Goal: Find specific page/section: Find specific page/section

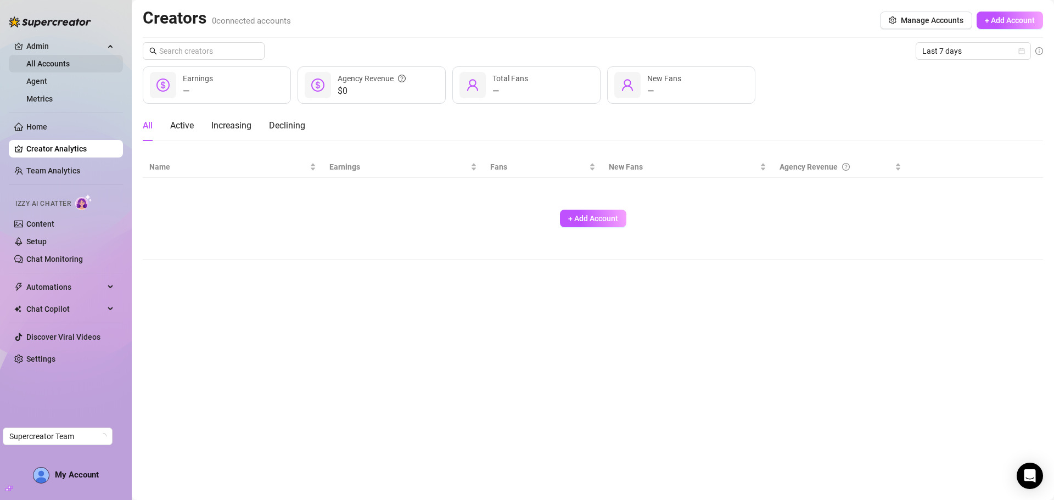
click at [43, 64] on link "All Accounts" at bounding box center [47, 63] width 43 height 9
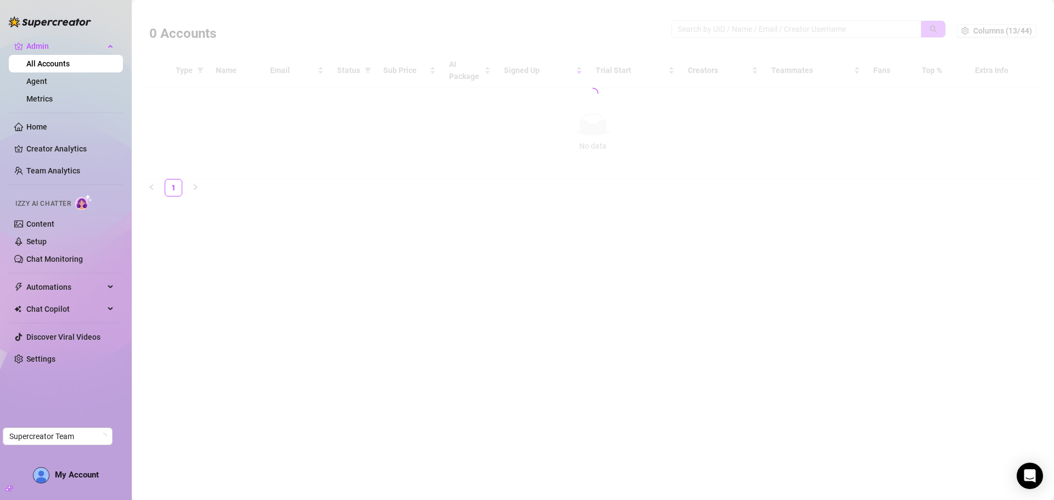
click at [748, 27] on div at bounding box center [593, 93] width 901 height 171
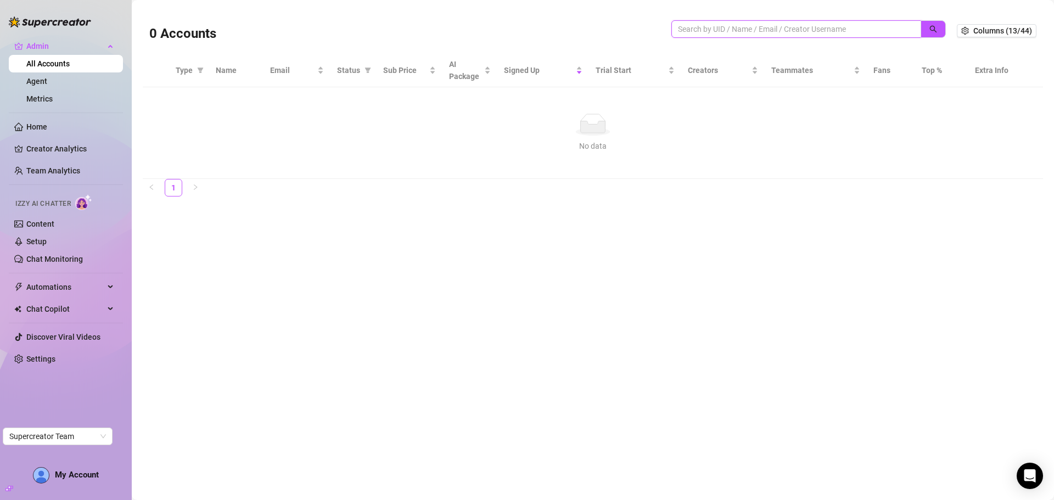
click at [701, 29] on input "search" at bounding box center [792, 29] width 228 height 12
paste input "[EMAIL_ADDRESS][DOMAIN_NAME]"
click at [928, 25] on button "button" at bounding box center [933, 29] width 25 height 18
click at [934, 25] on icon "search" at bounding box center [934, 29] width 8 height 8
click at [935, 27] on icon "search" at bounding box center [933, 29] width 7 height 7
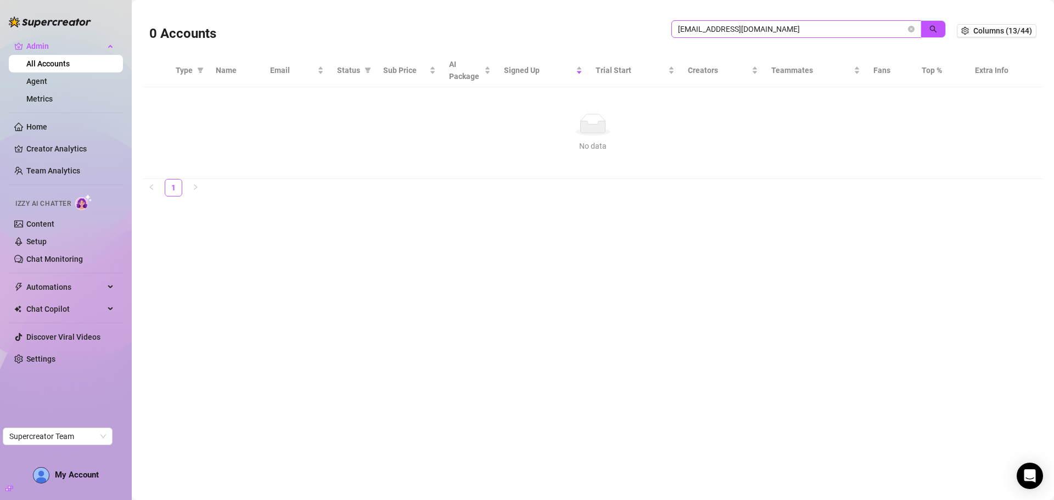
click at [808, 21] on span "[EMAIL_ADDRESS][DOMAIN_NAME]" at bounding box center [797, 29] width 250 height 18
click at [802, 25] on input "[EMAIL_ADDRESS][DOMAIN_NAME]" at bounding box center [792, 29] width 228 height 12
click at [933, 25] on icon "search" at bounding box center [934, 29] width 8 height 8
click at [795, 30] on input "[EMAIL_ADDRESS][DOMAIN_NAME]" at bounding box center [792, 29] width 228 height 12
drag, startPoint x: 805, startPoint y: 30, endPoint x: 512, endPoint y: 5, distance: 293.8
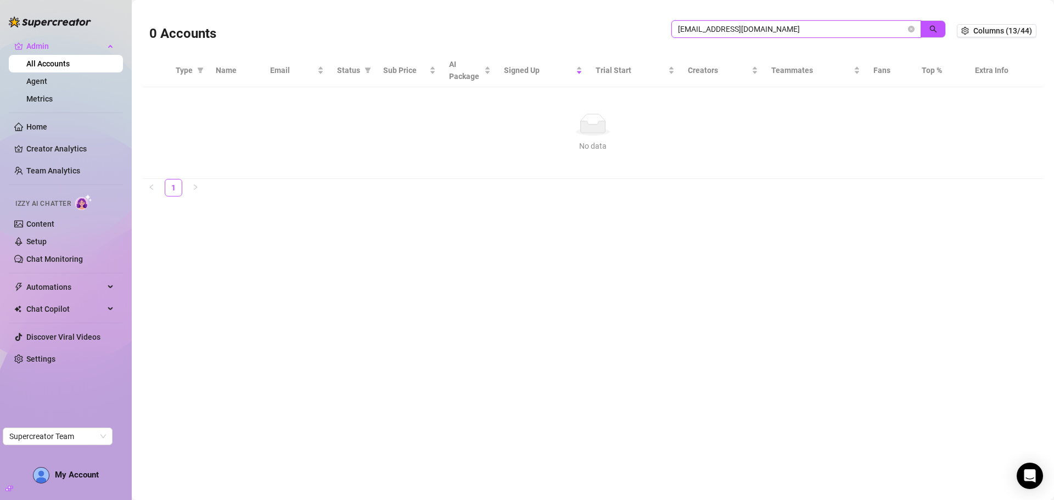
click at [512, 5] on main "0 Accounts [EMAIL_ADDRESS][DOMAIN_NAME] Columns (13/44) Type Name Email Status …" at bounding box center [593, 250] width 923 height 500
paste input "[EMAIL_ADDRESS][DOMAIN_NAME]"
click at [929, 26] on button "button" at bounding box center [933, 29] width 25 height 18
type input "[EMAIL_ADDRESS][DOMAIN_NAME]"
click at [711, 27] on input "search" at bounding box center [792, 29] width 228 height 12
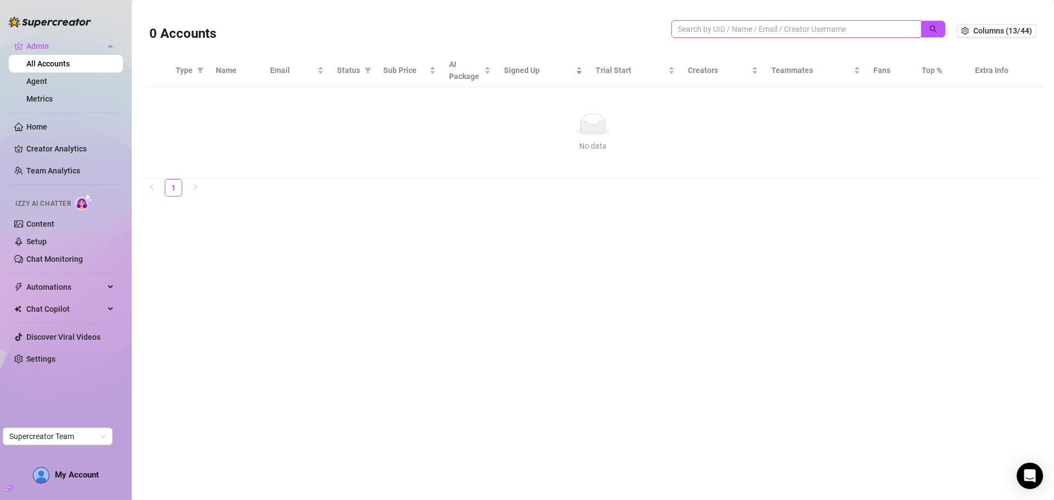
paste input "[EMAIL_ADDRESS][DOMAIN_NAME]"
click at [936, 23] on button "button" at bounding box center [933, 29] width 25 height 18
type input "[EMAIL_ADDRESS][DOMAIN_NAME]"
click at [782, 170] on div "No data No data" at bounding box center [593, 132] width 901 height 91
click at [549, 135] on div "No data" at bounding box center [593, 125] width 874 height 22
